Goal: Transaction & Acquisition: Purchase product/service

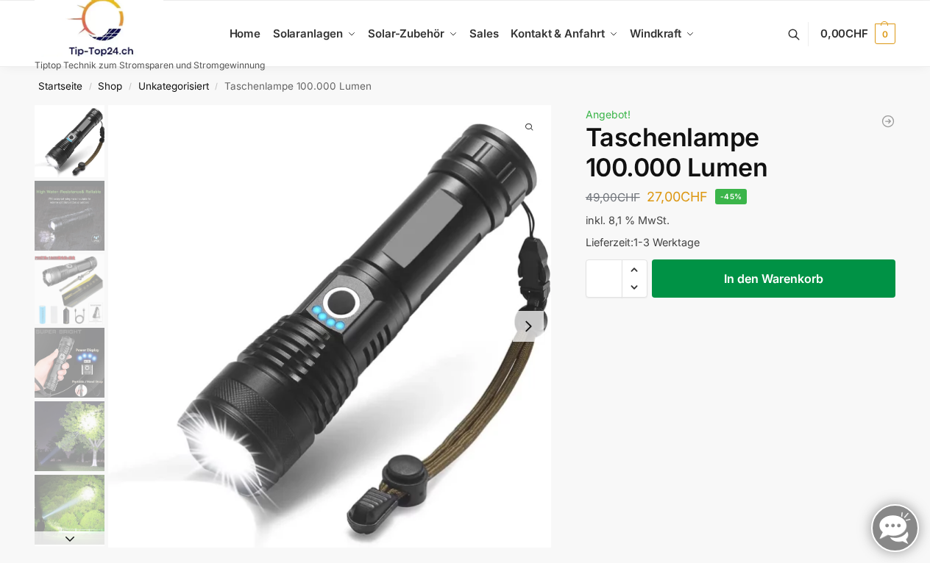
click at [746, 274] on button "In den Warenkorb" at bounding box center [773, 279] width 243 height 38
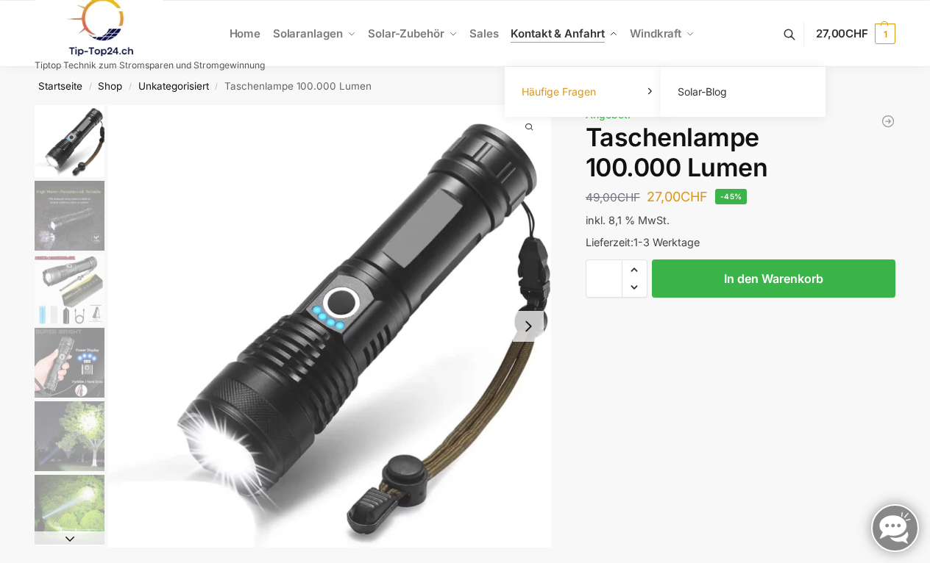
click at [646, 93] on link "Häufige Fragen" at bounding box center [586, 92] width 147 height 21
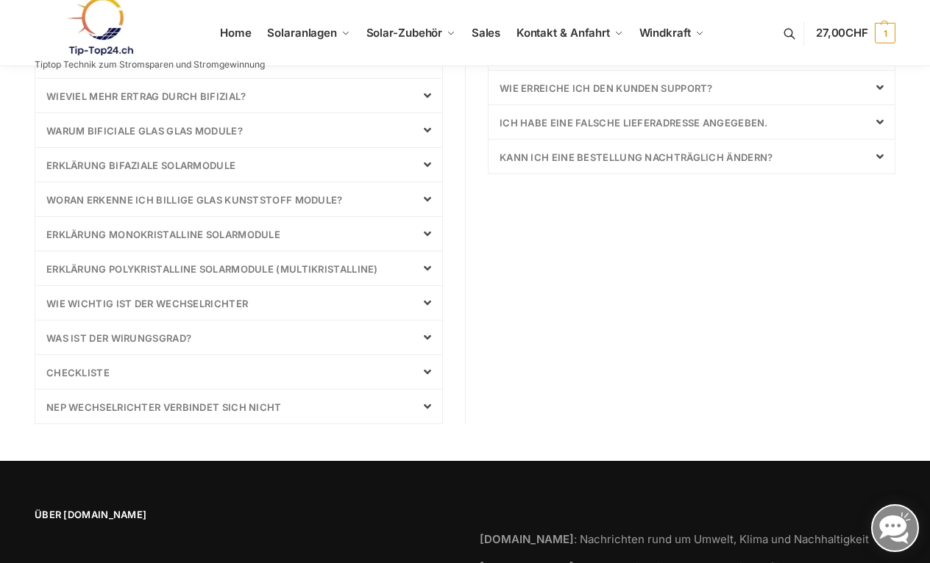
scroll to position [862, 0]
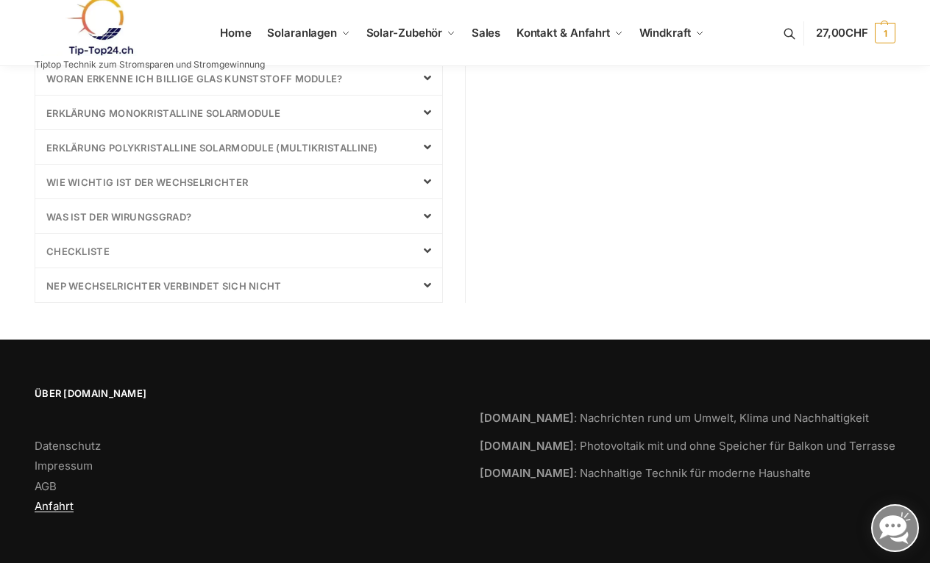
click at [51, 505] on link "Anfahrt" at bounding box center [54, 506] width 39 height 14
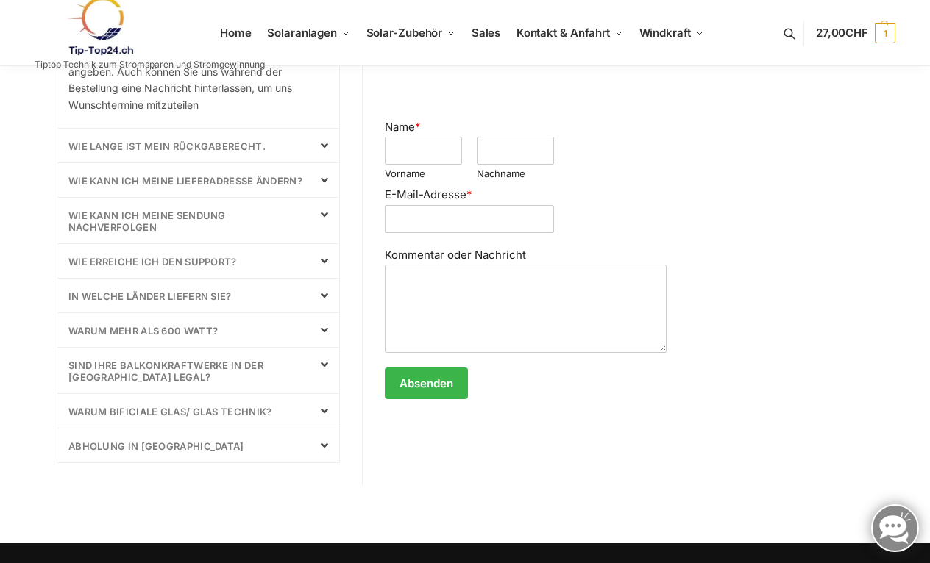
scroll to position [735, 0]
